Goal: Task Accomplishment & Management: Manage account settings

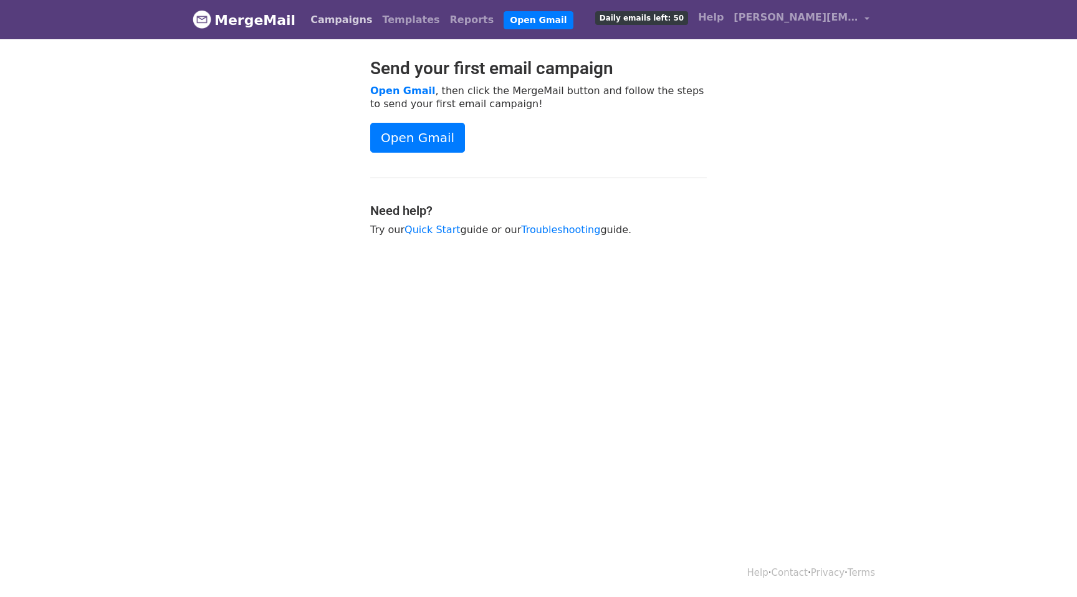
click at [318, 19] on link "Campaigns" at bounding box center [341, 19] width 72 height 25
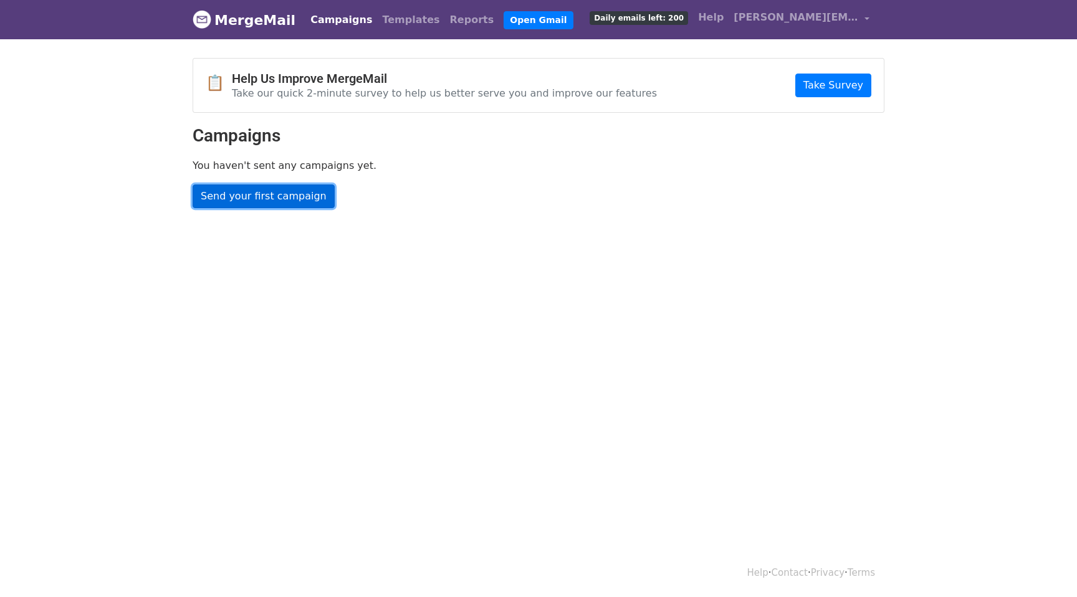
click at [272, 195] on link "Send your first campaign" at bounding box center [264, 197] width 142 height 24
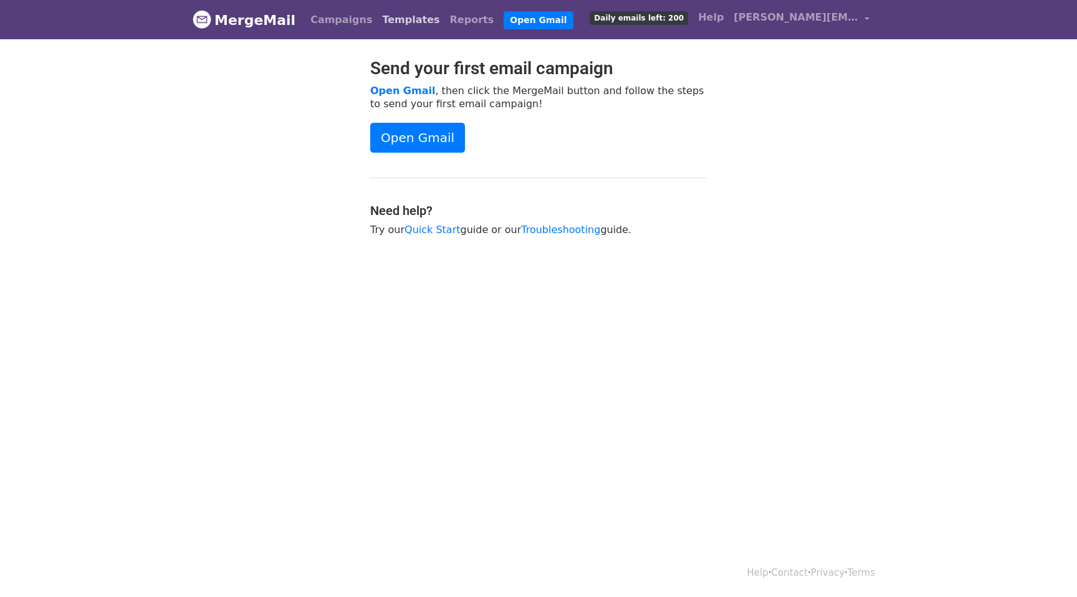
click at [397, 23] on link "Templates" at bounding box center [410, 19] width 67 height 25
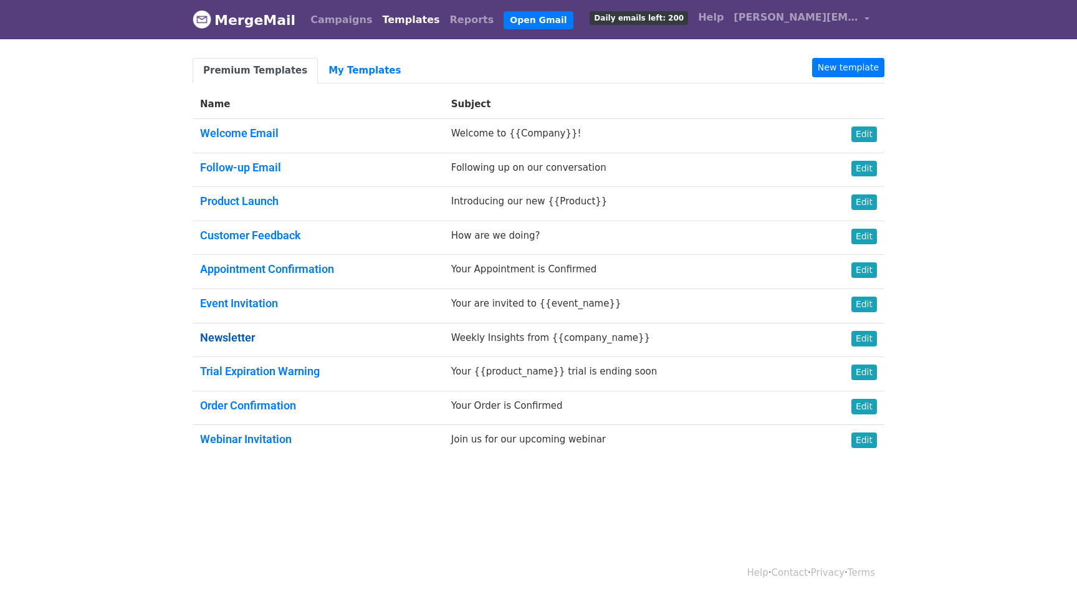
click at [228, 334] on link "Newsletter" at bounding box center [227, 337] width 55 height 13
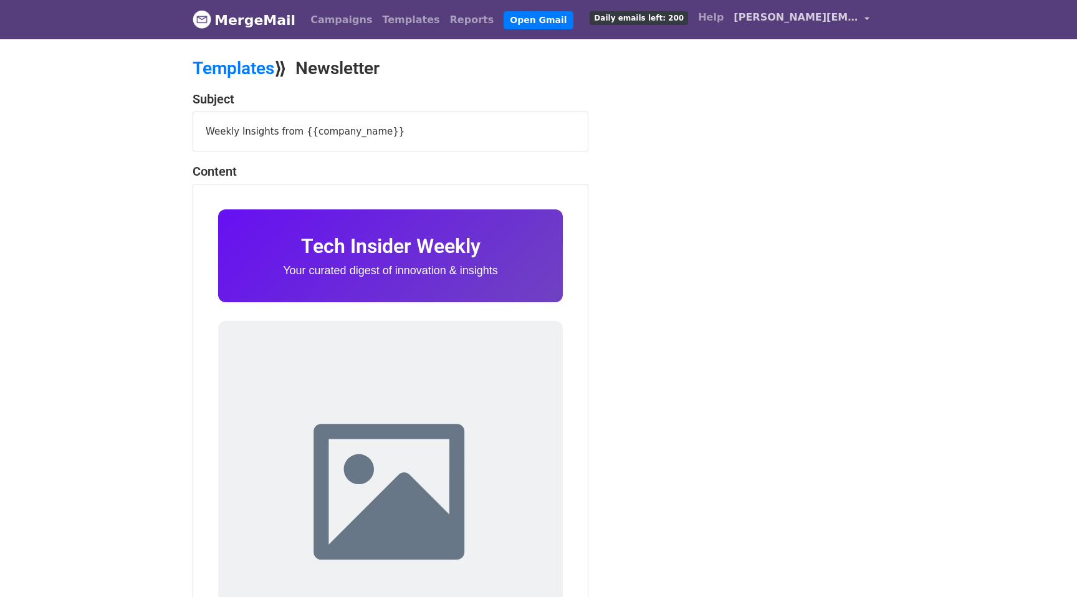
click at [833, 22] on span "[PERSON_NAME][EMAIL_ADDRESS][DOMAIN_NAME]" at bounding box center [796, 17] width 125 height 15
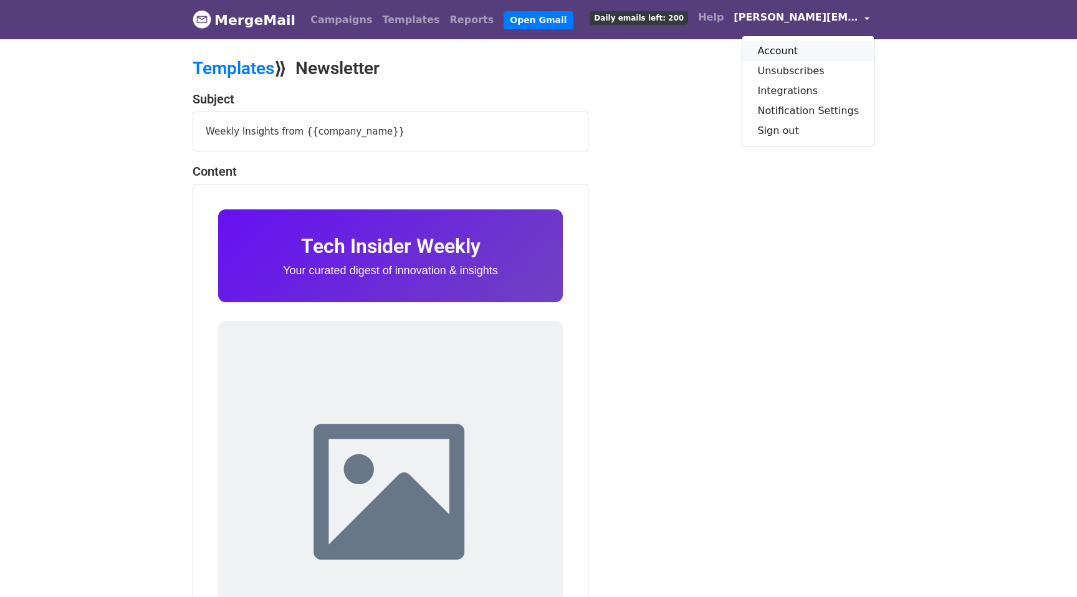
click at [819, 49] on link "Account" at bounding box center [809, 51] width 132 height 20
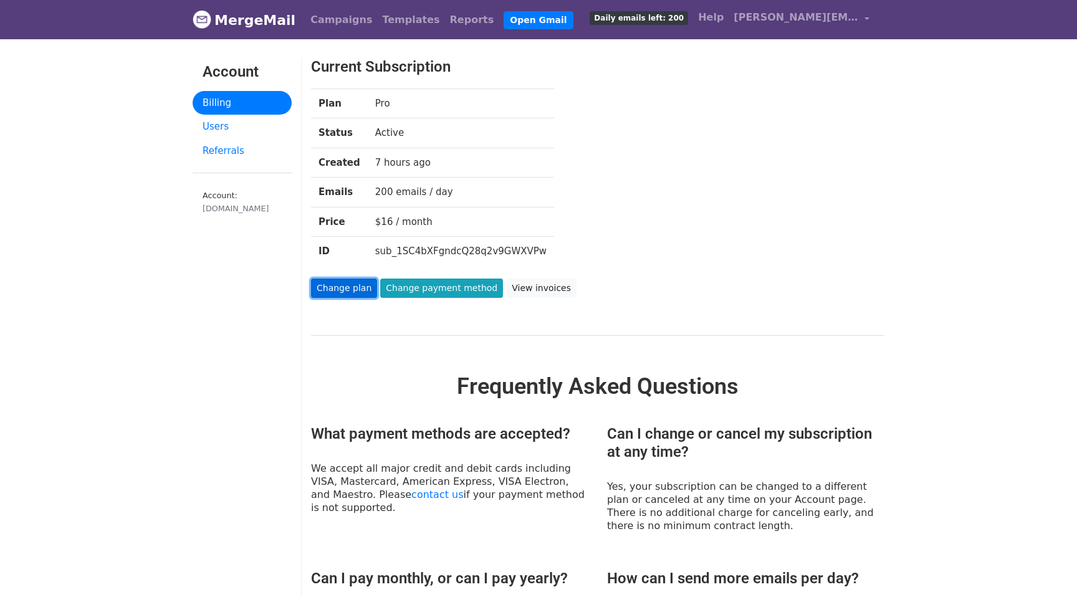
click at [345, 289] on link "Change plan" at bounding box center [344, 288] width 66 height 19
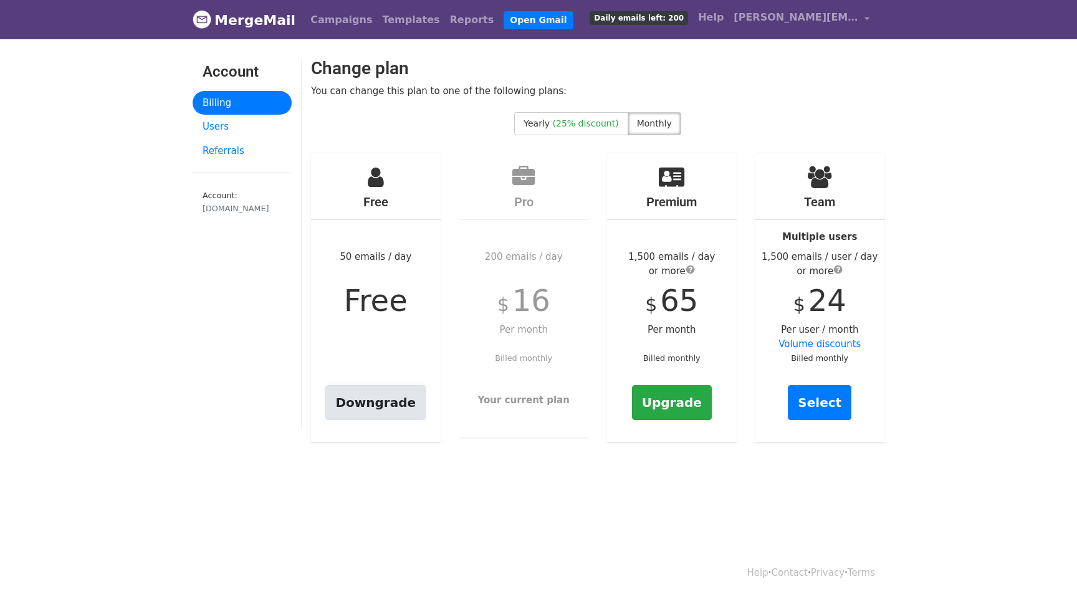
click at [368, 408] on link "Downgrade" at bounding box center [375, 402] width 100 height 35
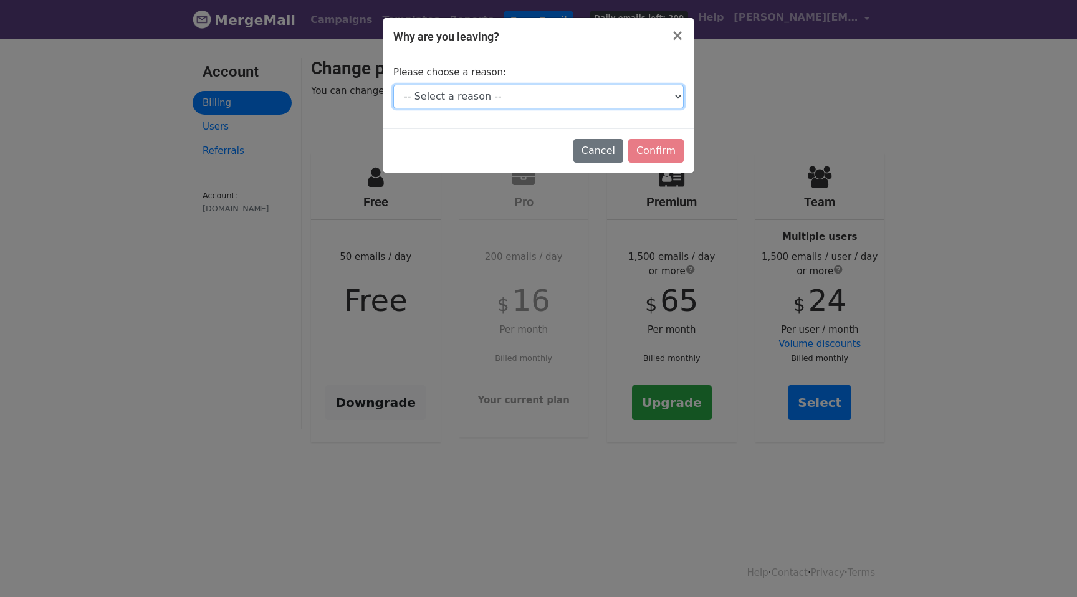
click at [547, 103] on select "-- Select a reason -- I don't send enough emails It's too expensive I had a tec…" at bounding box center [538, 97] width 291 height 24
select select "I'm switching tools"
click at [393, 85] on select "-- Select a reason -- I don't send enough emails It's too expensive I had a tec…" at bounding box center [538, 97] width 291 height 24
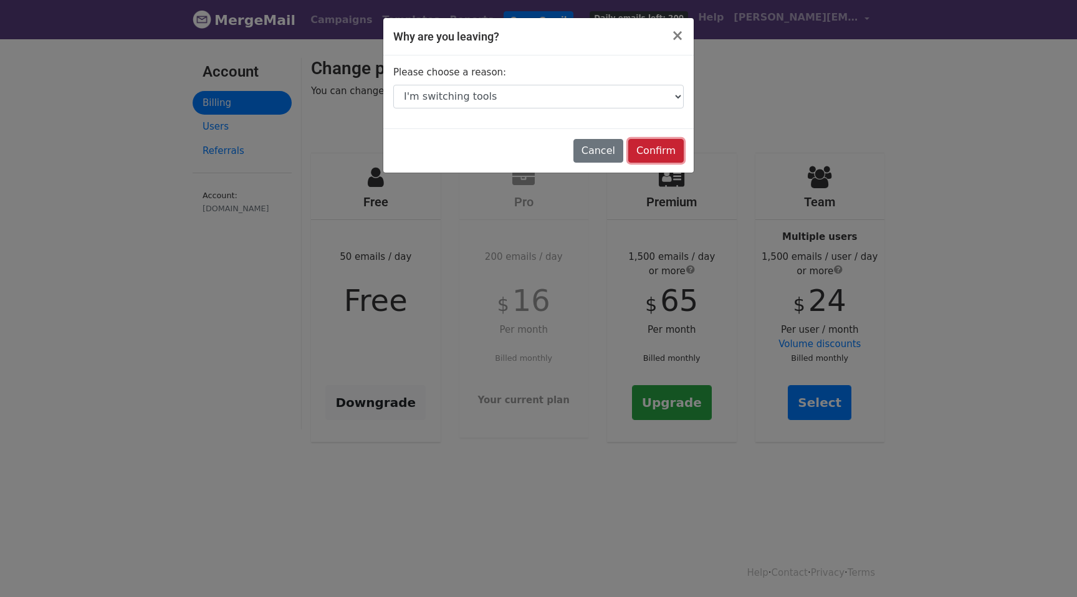
click at [661, 151] on input "Confirm" at bounding box center [655, 151] width 55 height 24
